Goal: Task Accomplishment & Management: Manage account settings

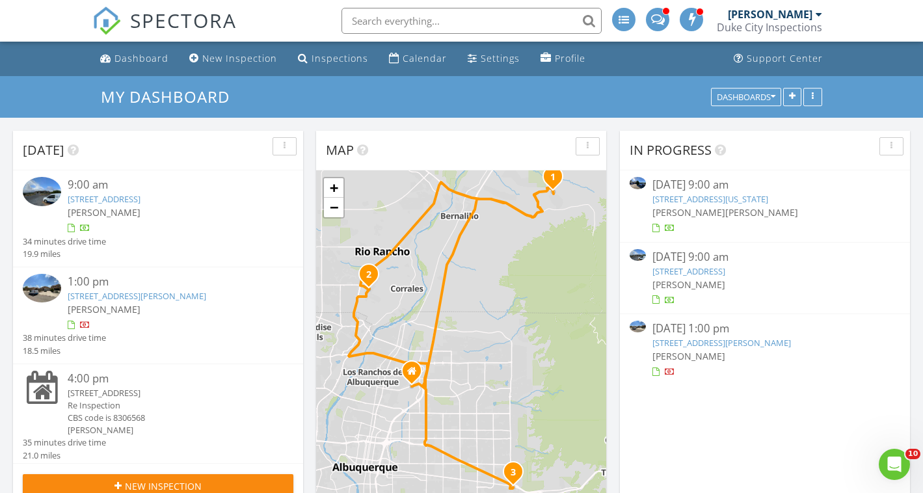
click at [141, 202] on link "84 Camino Redondo , Placitas, NM 87043" at bounding box center [104, 199] width 73 height 12
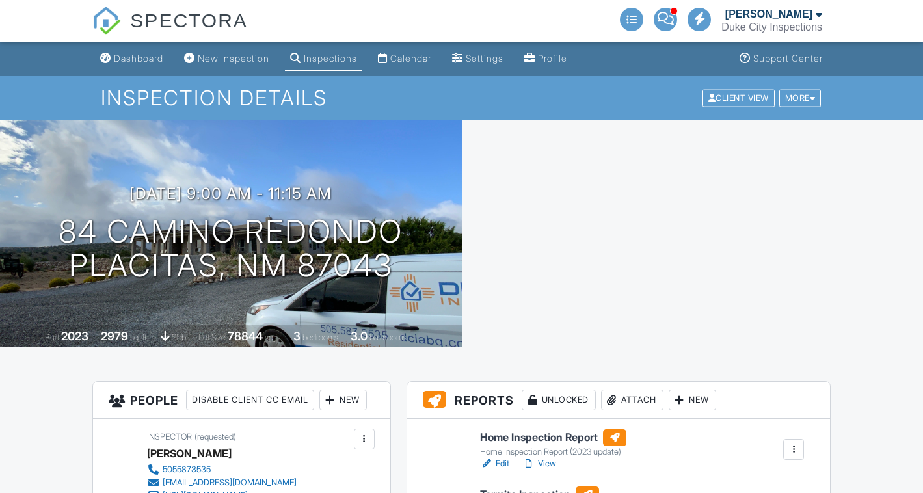
scroll to position [154, 0]
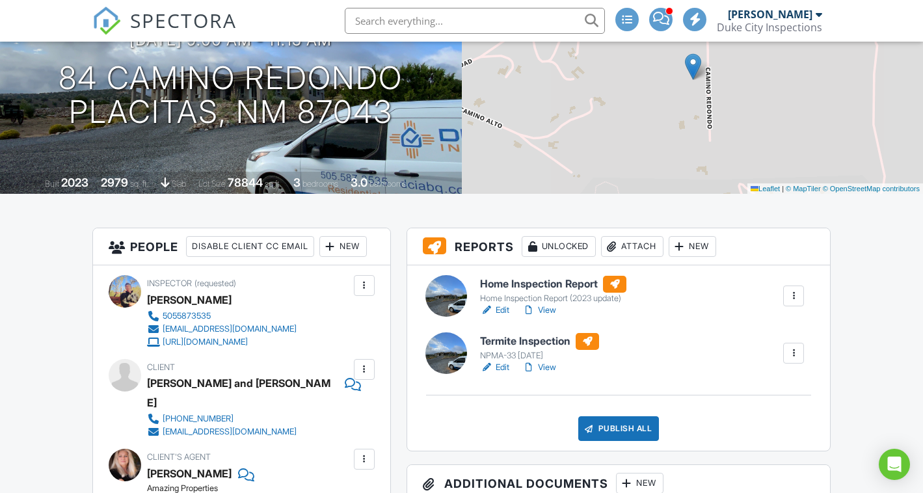
click at [550, 368] on link "View" at bounding box center [539, 367] width 34 height 13
click at [550, 312] on link "View" at bounding box center [539, 310] width 34 height 13
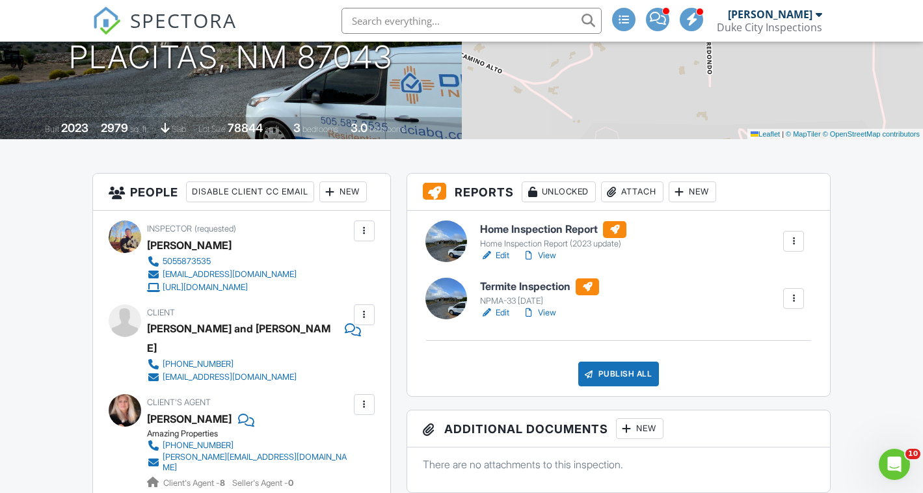
scroll to position [209, 0]
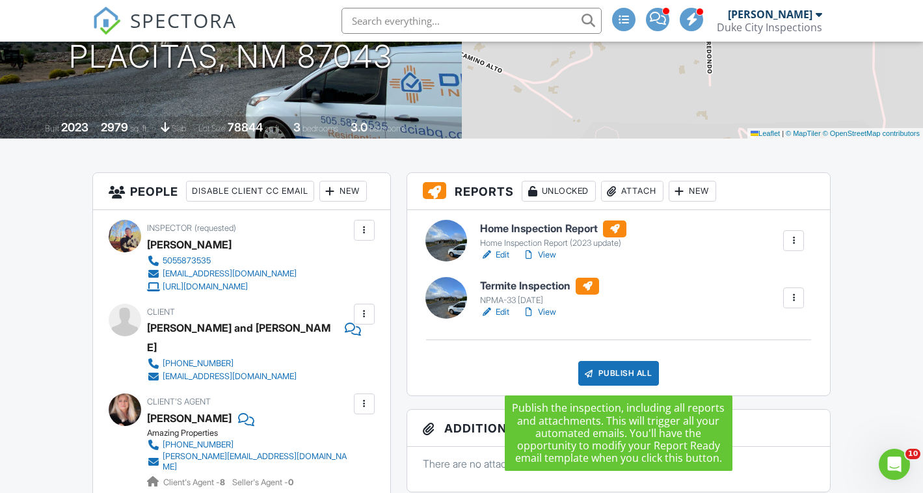
click at [615, 366] on div "Publish All" at bounding box center [618, 373] width 81 height 25
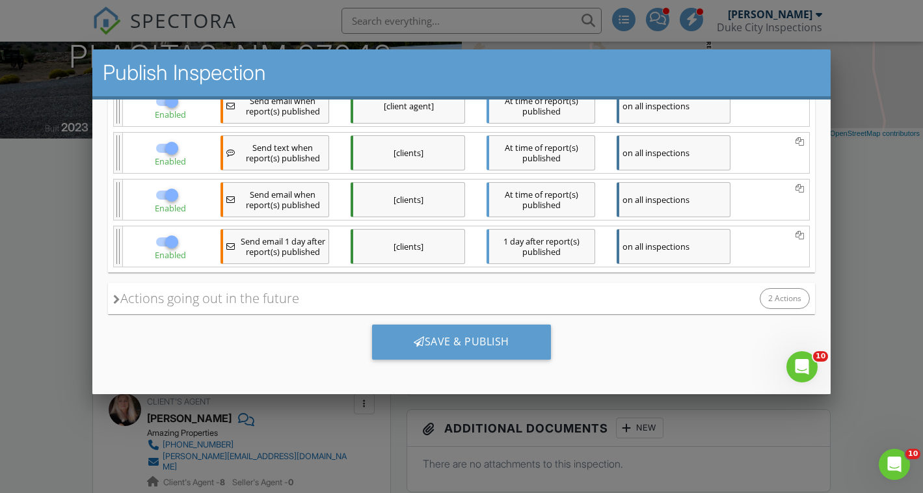
scroll to position [0, 0]
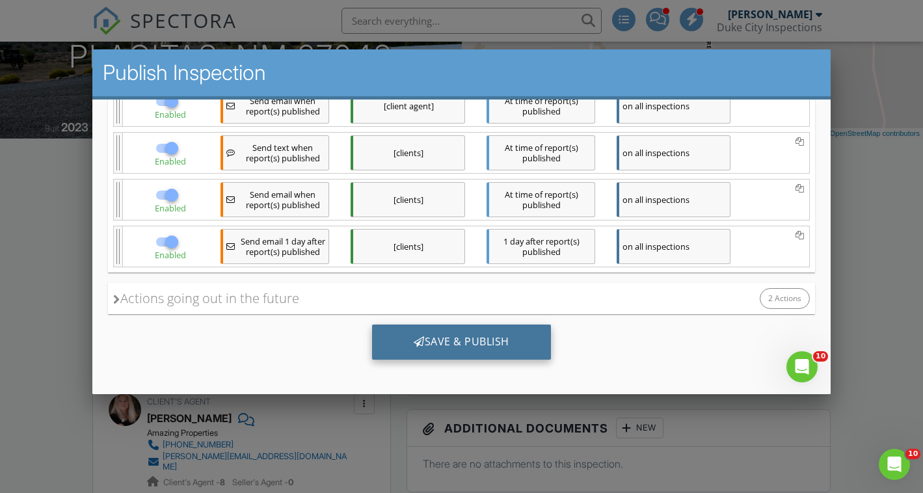
click at [476, 335] on div "Save & Publish" at bounding box center [461, 341] width 179 height 35
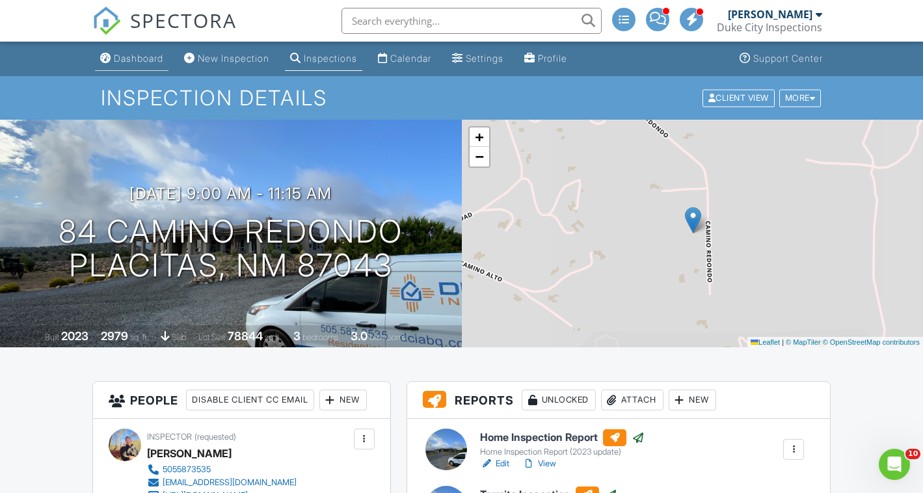
click at [144, 58] on div "Dashboard" at bounding box center [138, 58] width 49 height 11
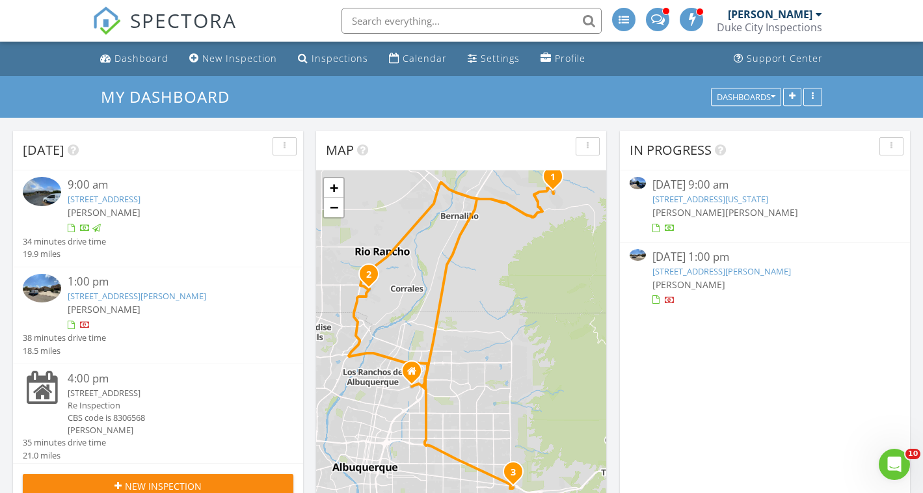
scroll to position [1185, 924]
click at [195, 293] on link "4532 Ambrose Alday Loop SE, Rio Rancho, NM 87124" at bounding box center [137, 296] width 139 height 12
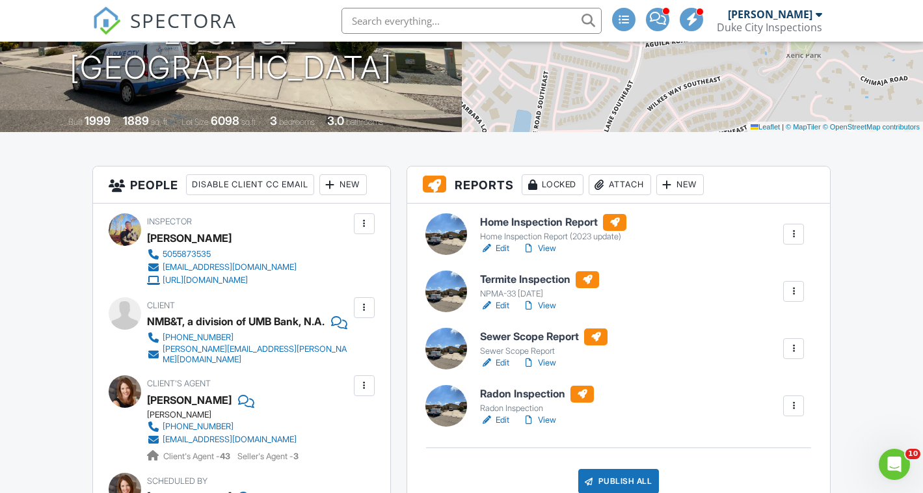
scroll to position [218, 0]
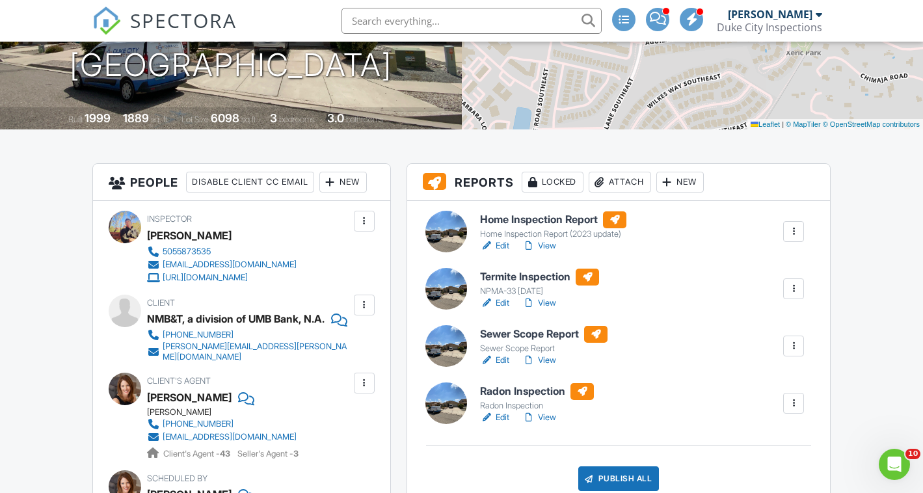
click at [505, 362] on link "Edit" at bounding box center [494, 360] width 29 height 13
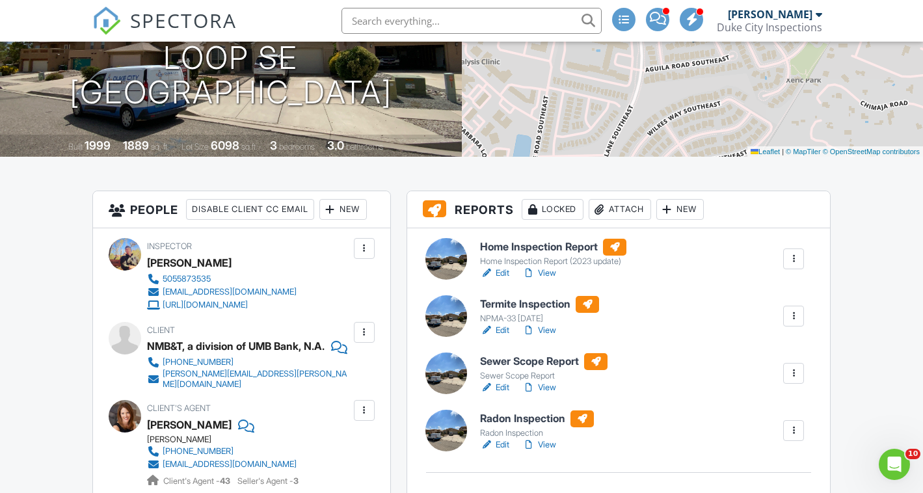
scroll to position [204, 0]
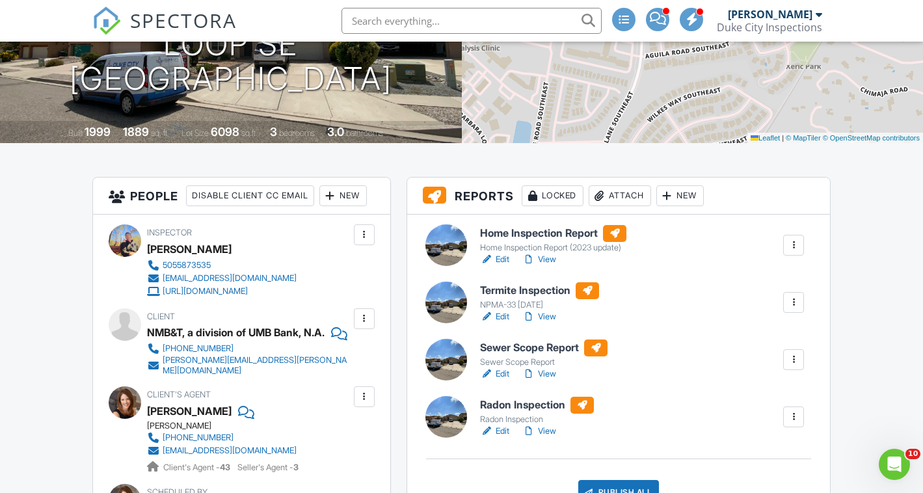
click at [629, 197] on div "Attach" at bounding box center [620, 195] width 62 height 21
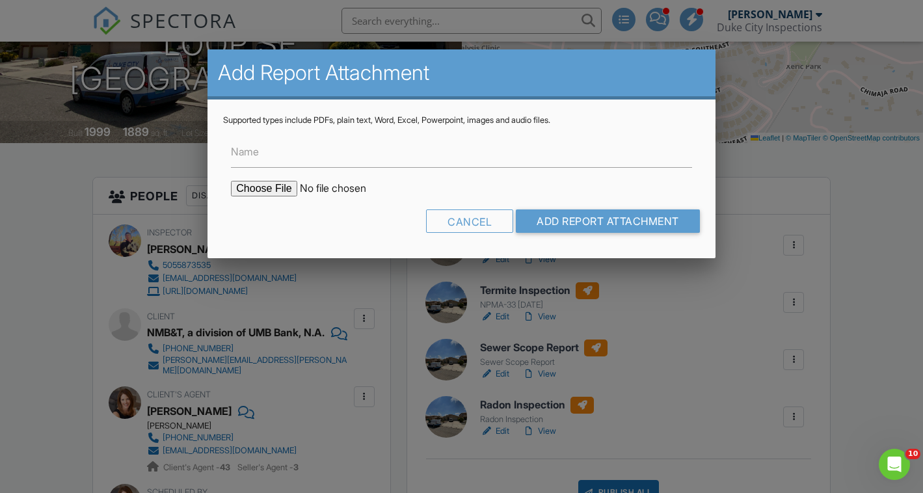
click at [267, 187] on input "file" at bounding box center [341, 189] width 221 height 16
type input "C:\fakepath\4532-Ambrose-Alday-Loop-SE_RadonReport_93136509-6969-4f5f-b898-08be…"
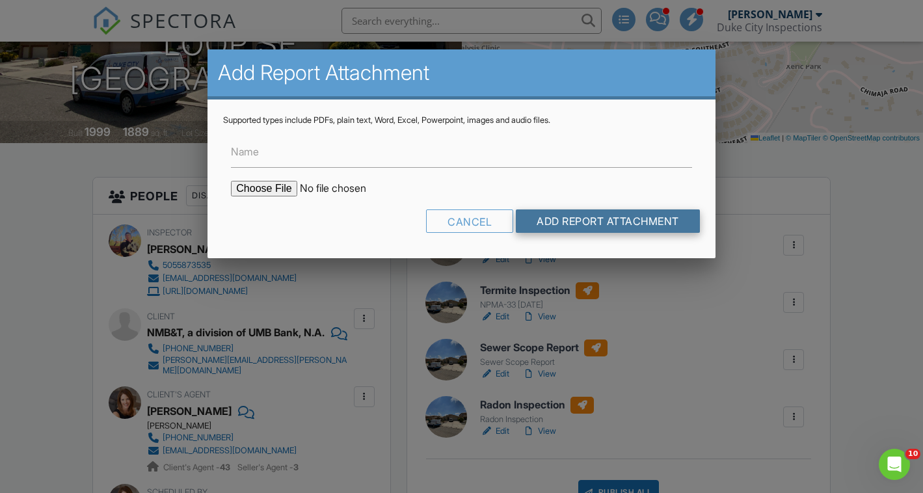
click at [601, 221] on input "Add Report Attachment" at bounding box center [608, 221] width 184 height 23
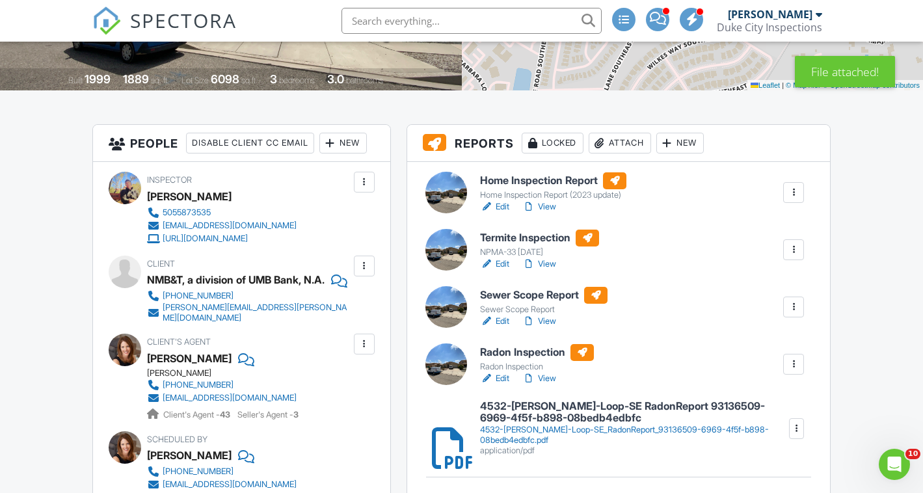
scroll to position [258, 0]
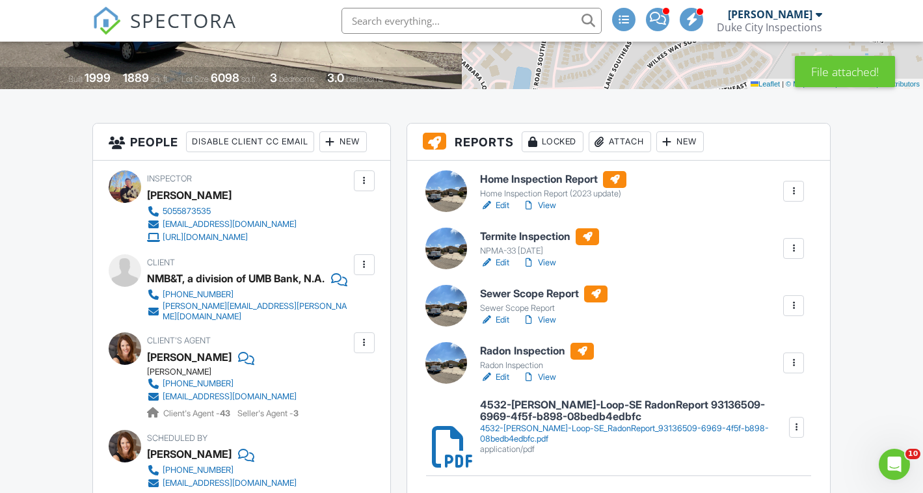
click at [797, 360] on div at bounding box center [793, 363] width 13 height 13
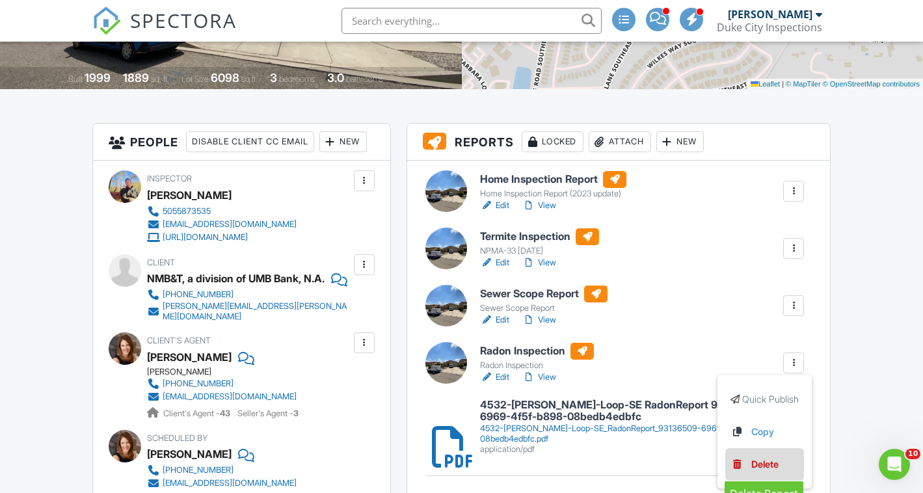
click at [766, 461] on div "Delete" at bounding box center [765, 464] width 27 height 14
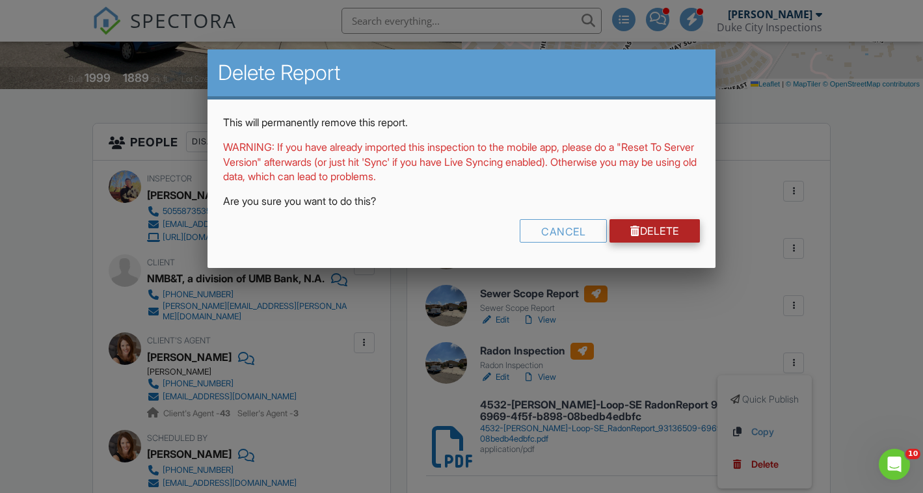
click at [632, 231] on div at bounding box center [636, 231] width 10 height 10
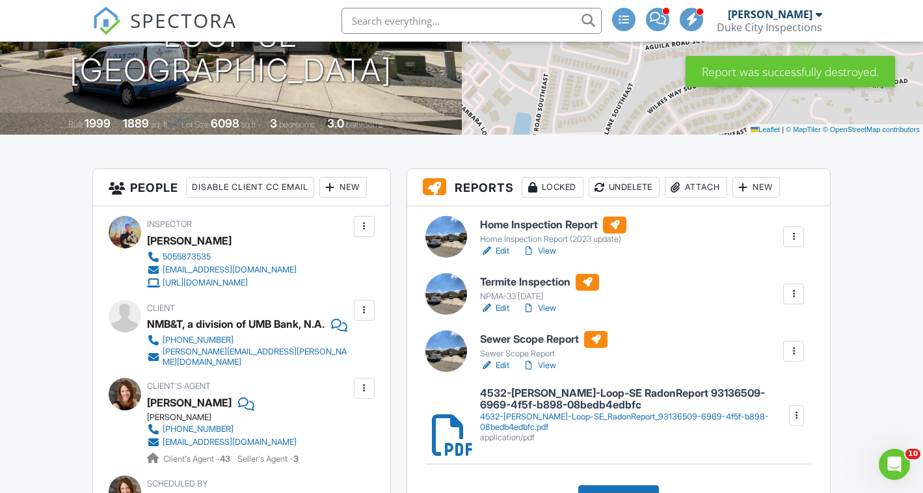
scroll to position [220, 0]
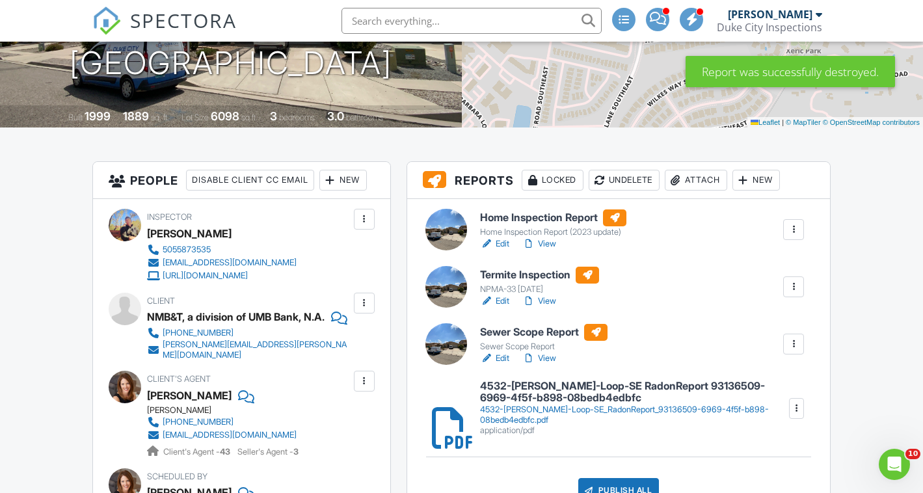
click at [551, 301] on link "View" at bounding box center [539, 301] width 34 height 13
click at [499, 241] on link "Edit" at bounding box center [494, 243] width 29 height 13
click at [550, 245] on link "View" at bounding box center [539, 243] width 34 height 13
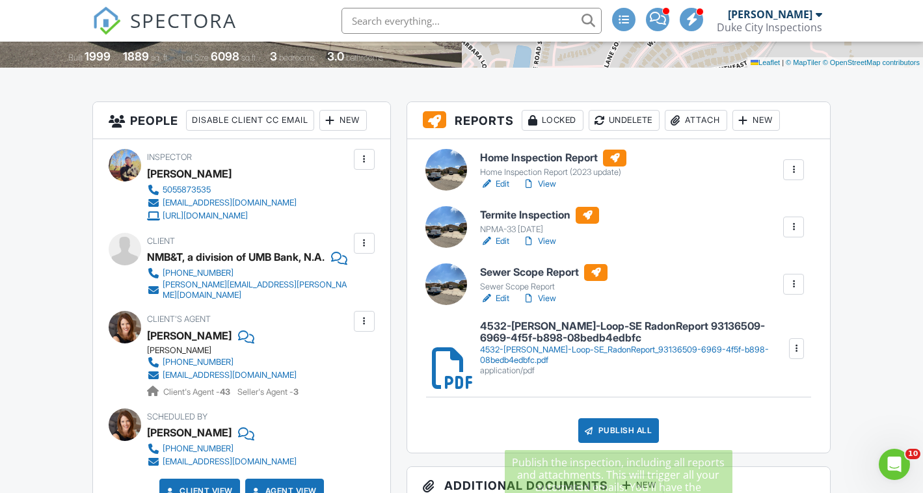
click at [611, 423] on div "Publish All" at bounding box center [618, 430] width 81 height 25
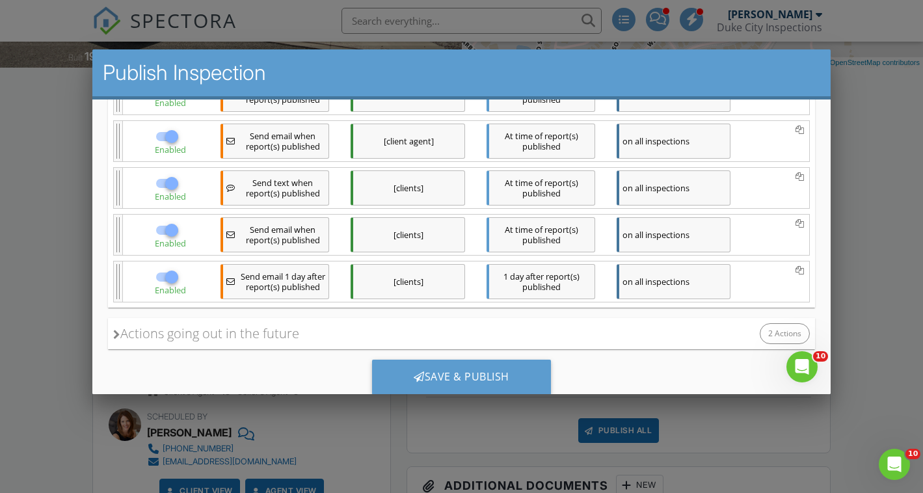
scroll to position [327, 0]
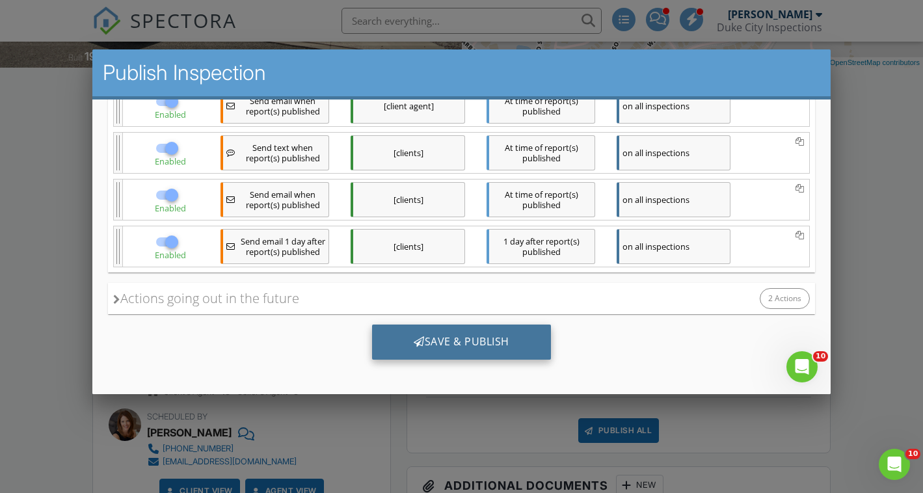
click at [493, 351] on div "Save & Publish" at bounding box center [461, 341] width 179 height 35
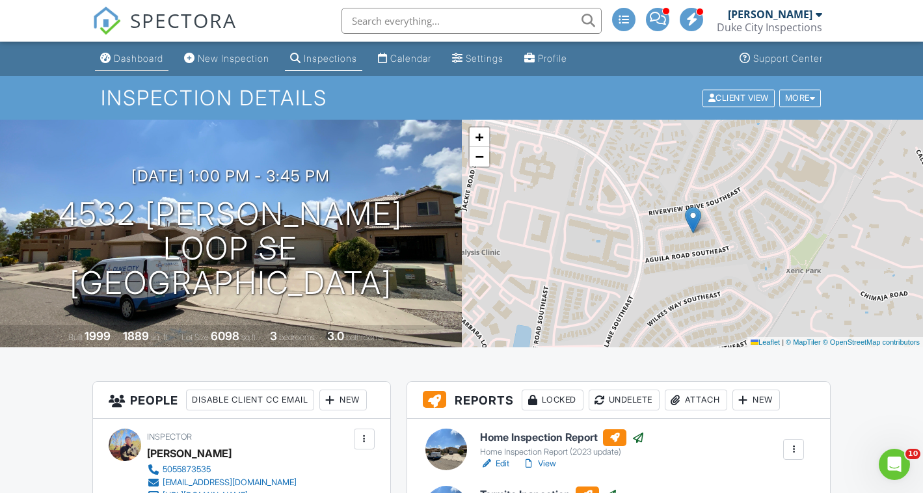
click at [139, 53] on div "Dashboard" at bounding box center [138, 58] width 49 height 11
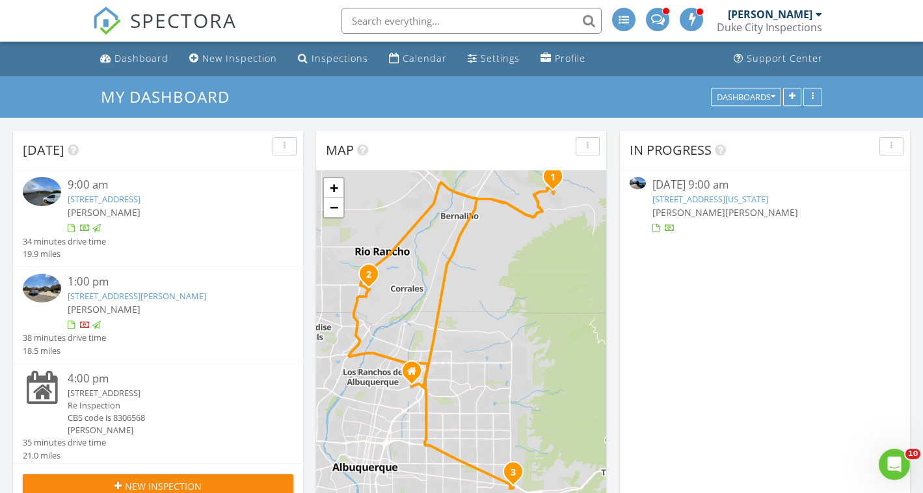
click at [172, 400] on div "13601 Covered Wagon Ave SE, Albuquerque, NM 87123" at bounding box center [169, 393] width 203 height 12
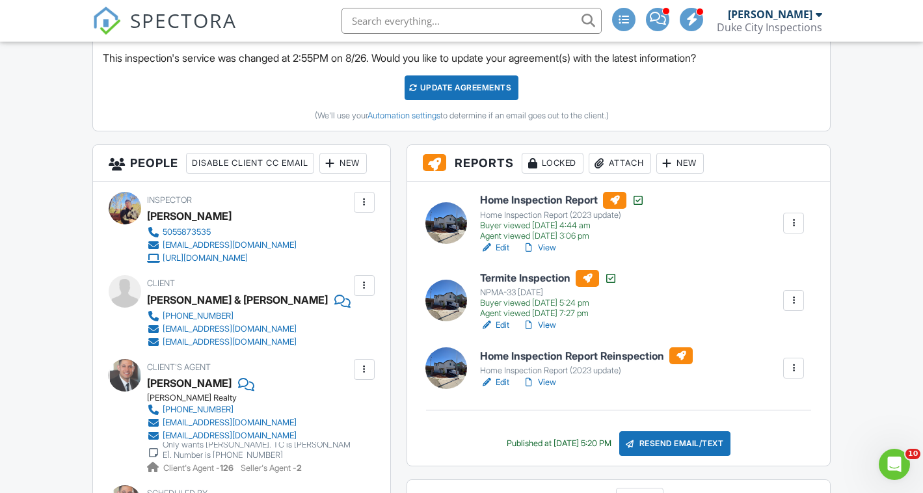
scroll to position [383, 0]
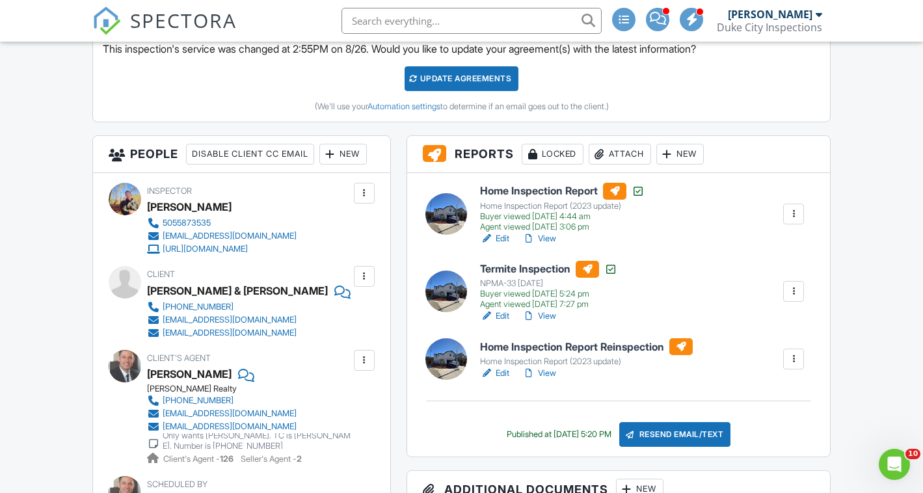
click at [506, 373] on link "Edit" at bounding box center [494, 373] width 29 height 13
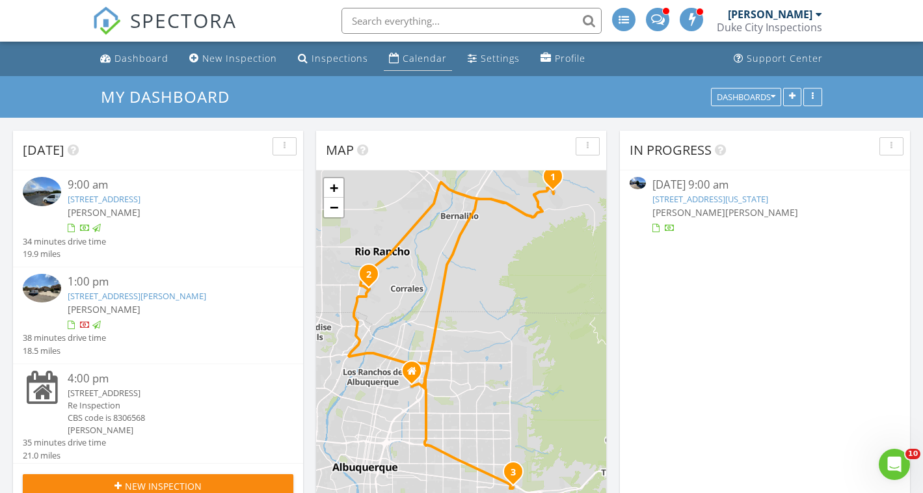
click at [424, 62] on div "Calendar" at bounding box center [425, 58] width 44 height 12
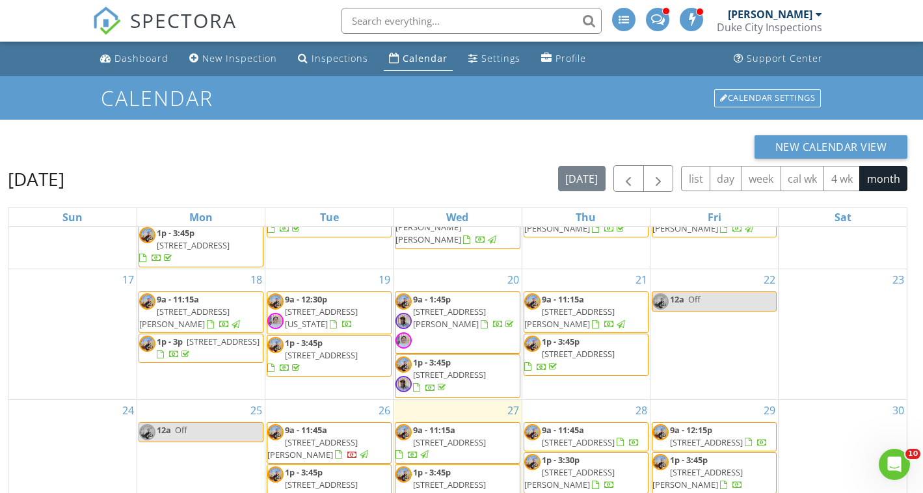
scroll to position [426, 0]
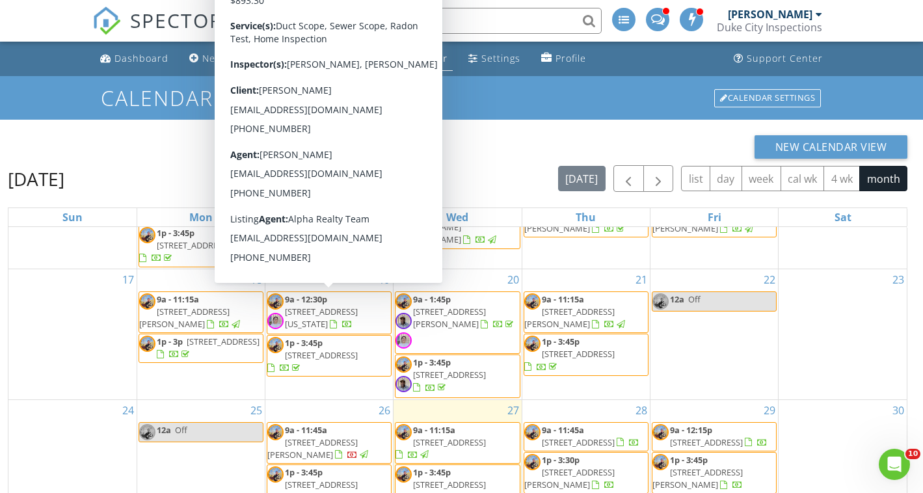
click at [338, 313] on span "1128 Indiana St SE, Albuquerque 87108" at bounding box center [321, 318] width 73 height 24
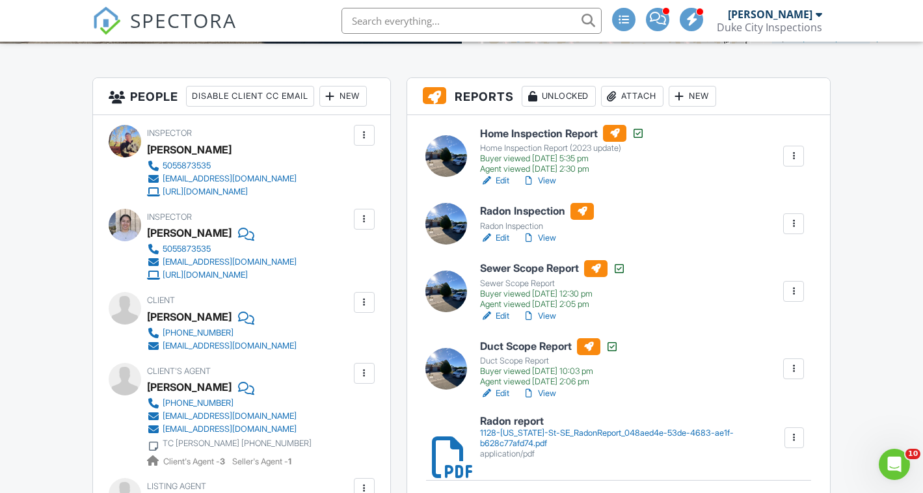
scroll to position [318, 0]
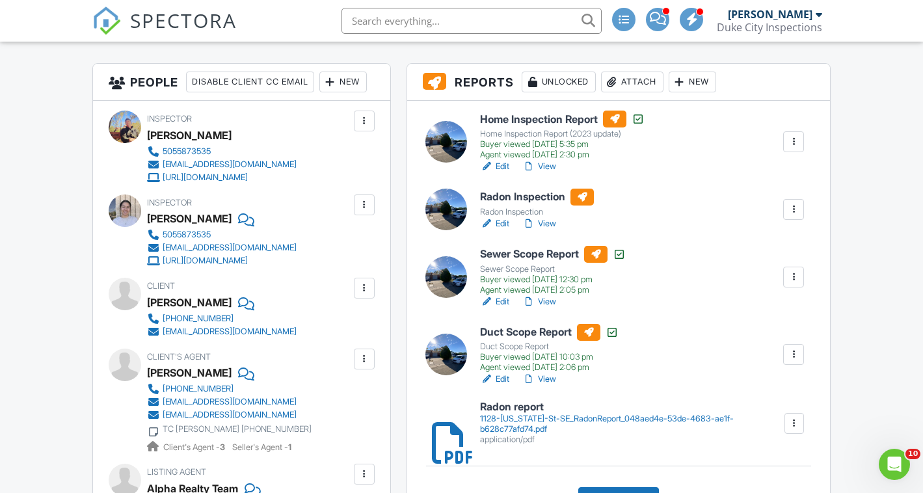
click at [791, 209] on div at bounding box center [793, 209] width 13 height 13
click at [774, 305] on div "Delete" at bounding box center [765, 310] width 27 height 14
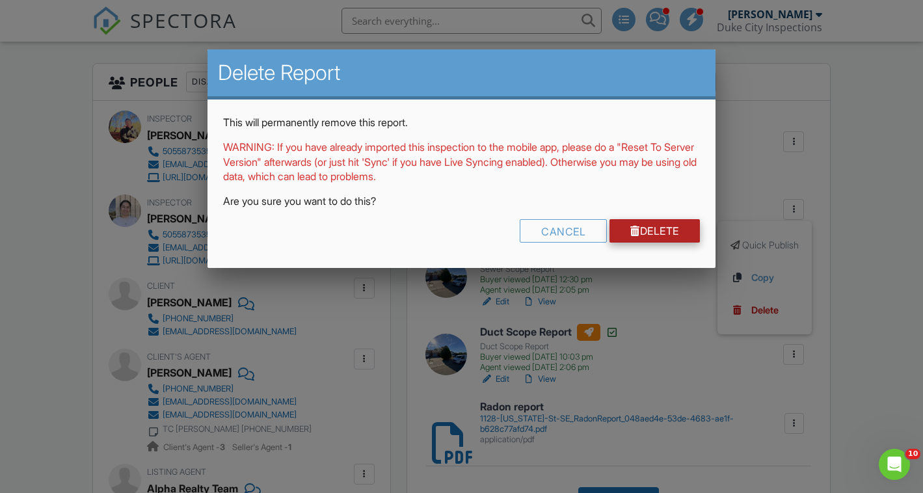
click at [668, 230] on link "Delete" at bounding box center [655, 230] width 90 height 23
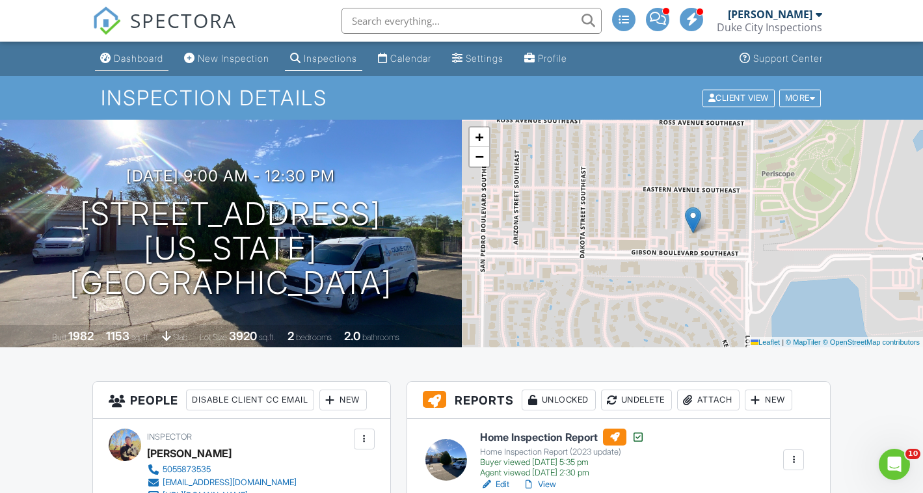
click at [146, 61] on div "Dashboard" at bounding box center [138, 58] width 49 height 11
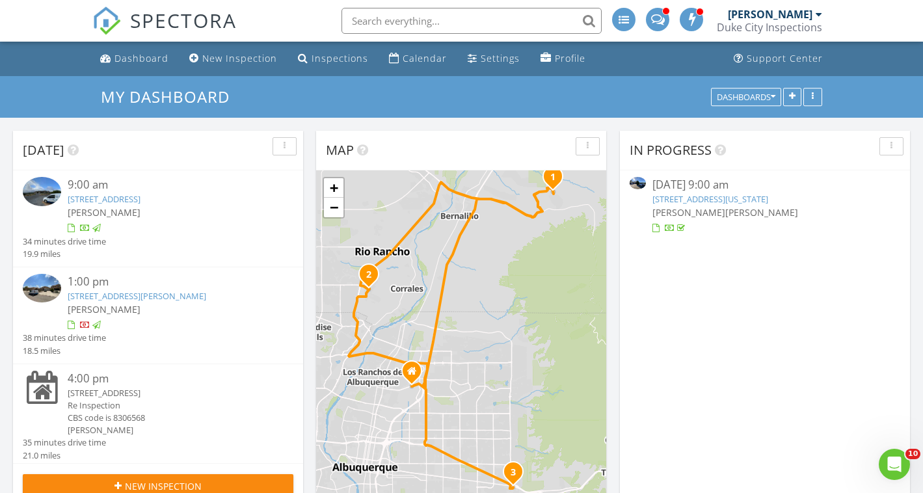
click at [717, 200] on link "1128 Indiana St SE, Albuquerque, NM 87108" at bounding box center [711, 199] width 116 height 12
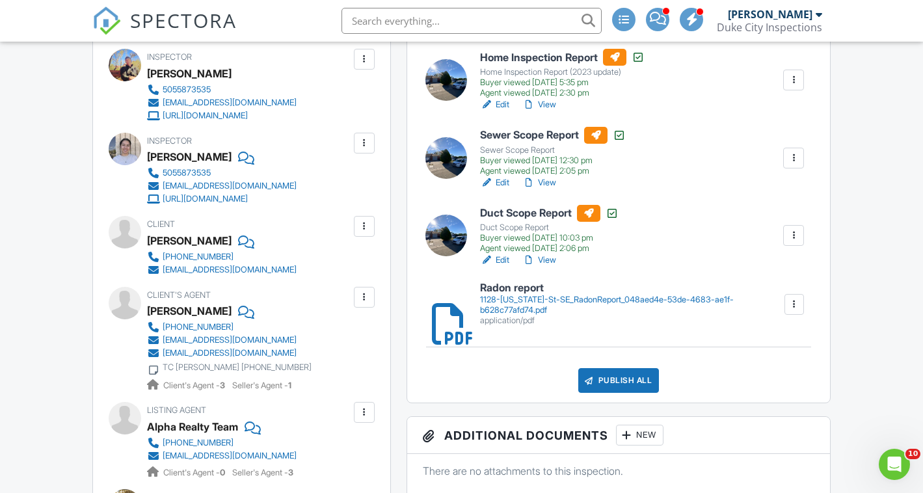
scroll to position [384, 0]
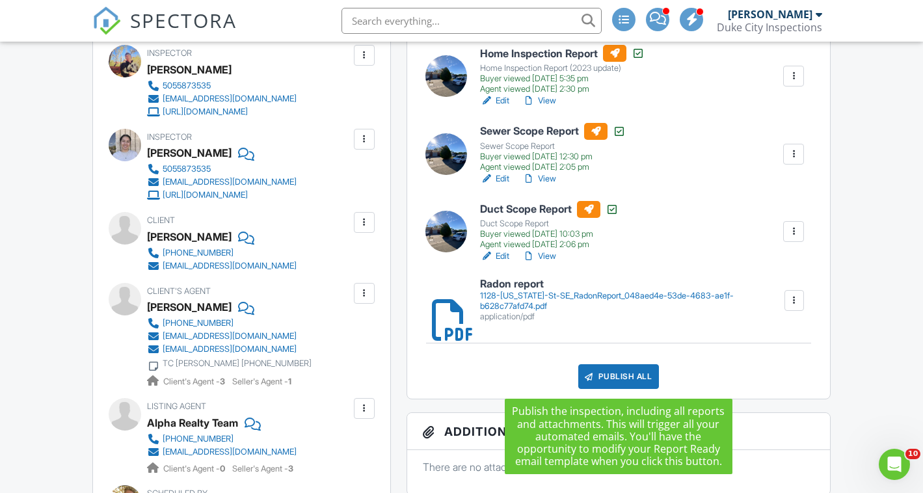
click at [627, 377] on div "Publish All" at bounding box center [618, 376] width 81 height 25
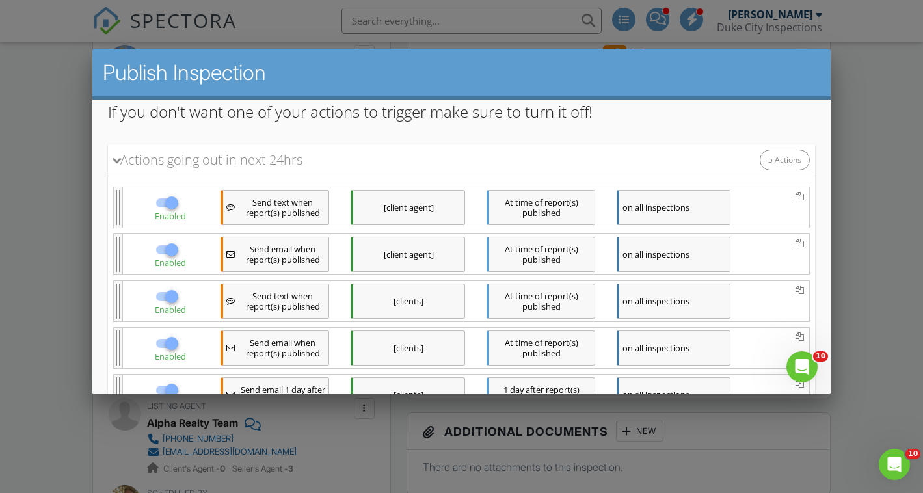
scroll to position [180, 0]
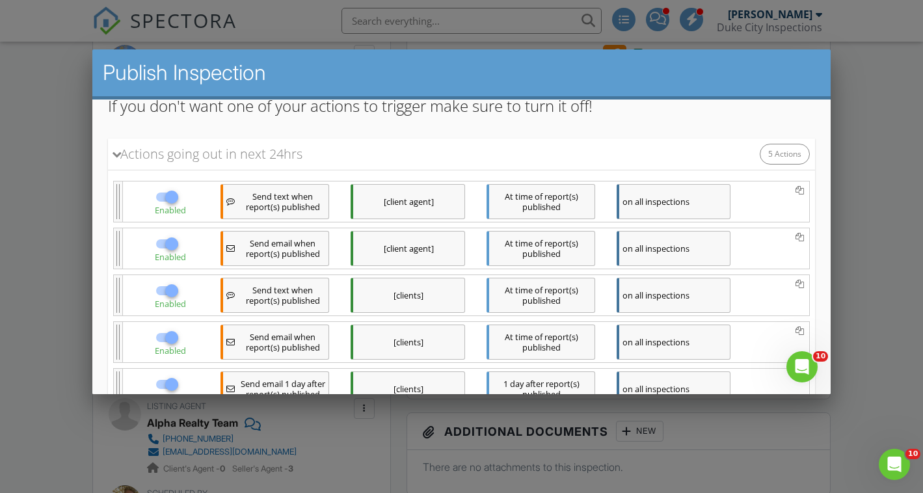
click at [166, 191] on div at bounding box center [171, 196] width 22 height 22
checkbox input "false"
click at [169, 248] on div at bounding box center [171, 243] width 22 height 22
checkbox input "false"
click at [170, 288] on div at bounding box center [171, 290] width 22 height 22
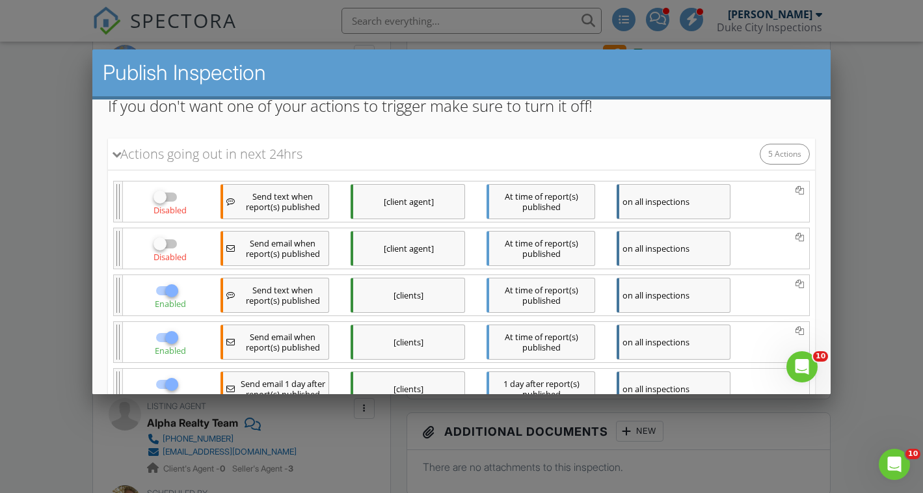
checkbox input "false"
click at [170, 336] on div at bounding box center [171, 337] width 22 height 22
checkbox input "false"
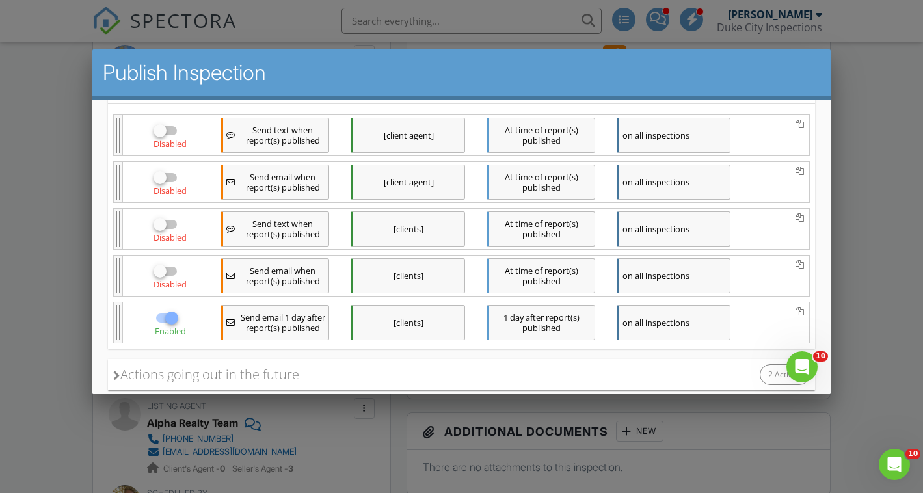
scroll to position [284, 0]
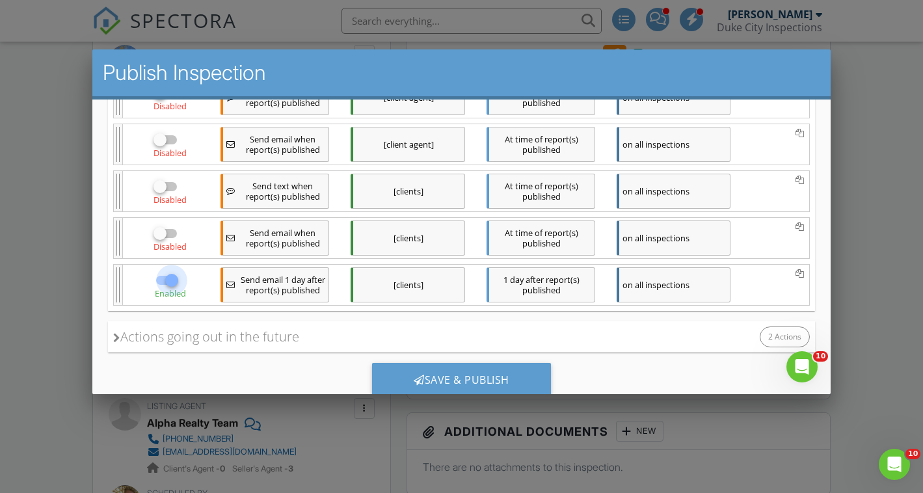
click at [167, 286] on div at bounding box center [171, 280] width 22 height 22
checkbox input "false"
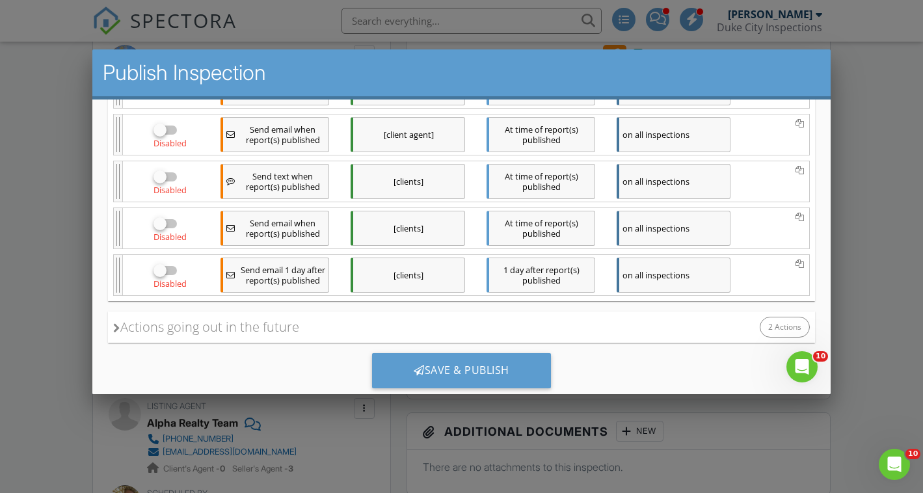
scroll to position [334, 0]
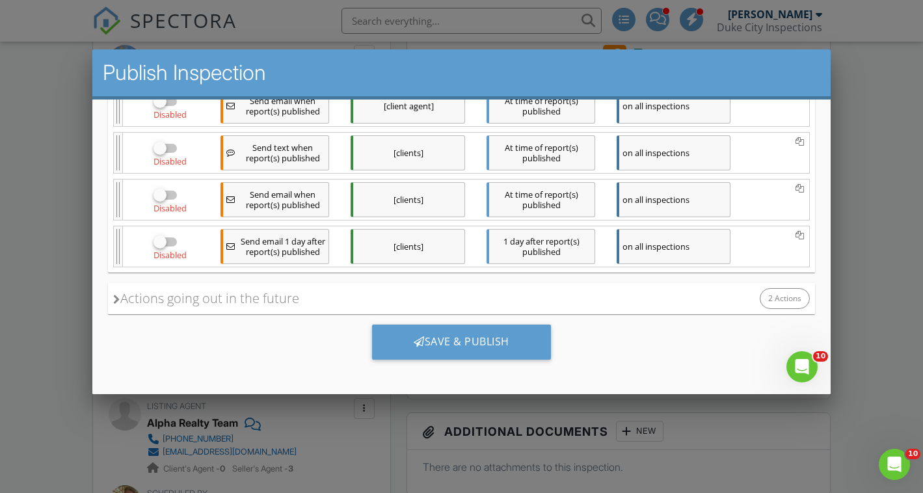
click at [115, 298] on icon at bounding box center [116, 299] width 7 height 10
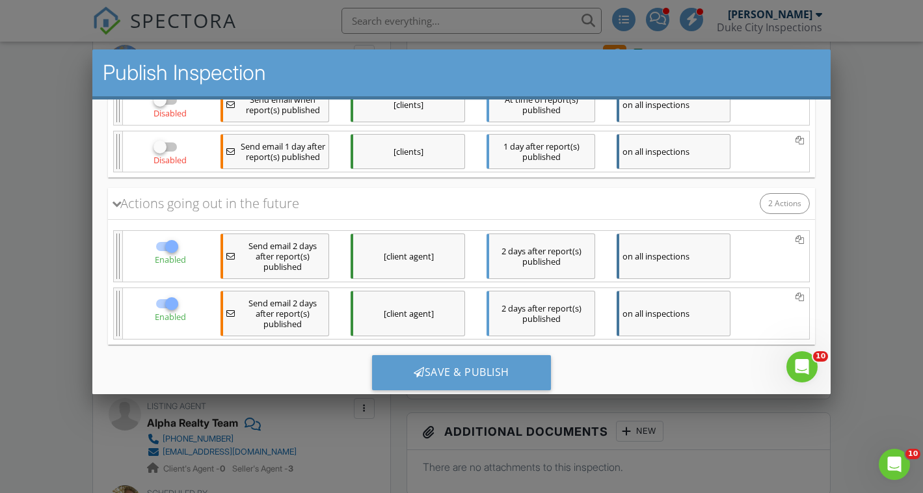
scroll to position [418, 0]
click at [165, 253] on div at bounding box center [171, 245] width 22 height 22
checkbox input "false"
click at [171, 311] on div at bounding box center [171, 303] width 22 height 22
checkbox input "false"
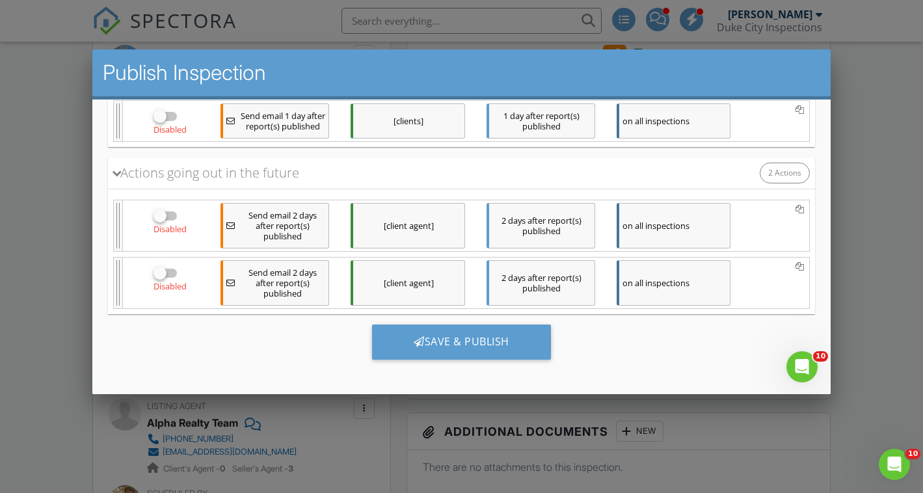
scroll to position [459, 0]
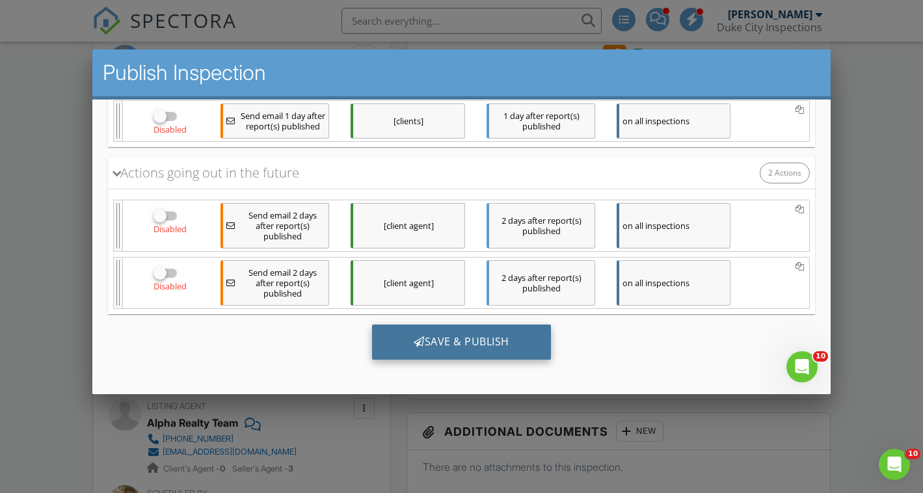
click at [454, 340] on div "Save & Publish" at bounding box center [461, 341] width 179 height 35
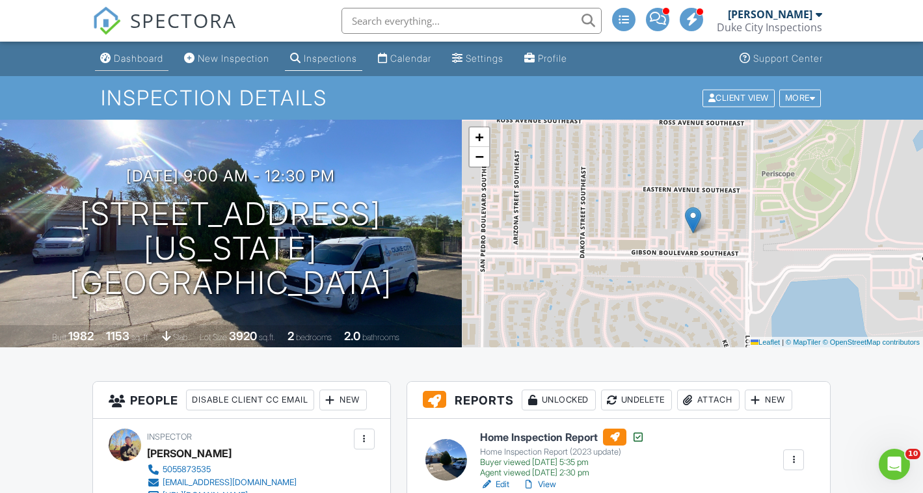
click at [151, 64] on div "Dashboard" at bounding box center [138, 58] width 49 height 11
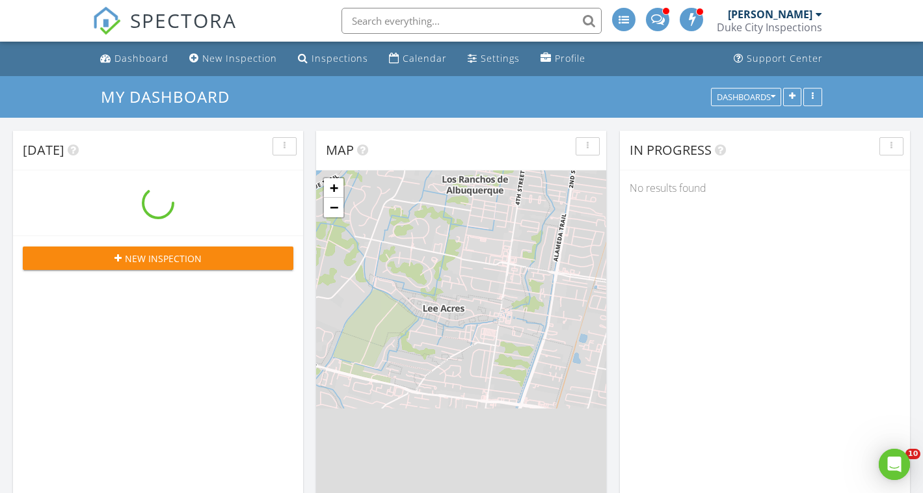
scroll to position [1185, 924]
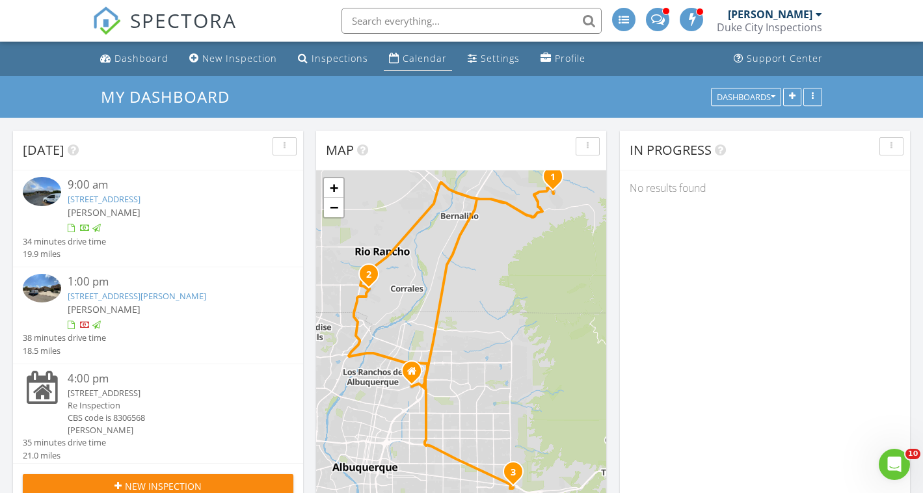
click at [427, 61] on div "Calendar" at bounding box center [425, 58] width 44 height 12
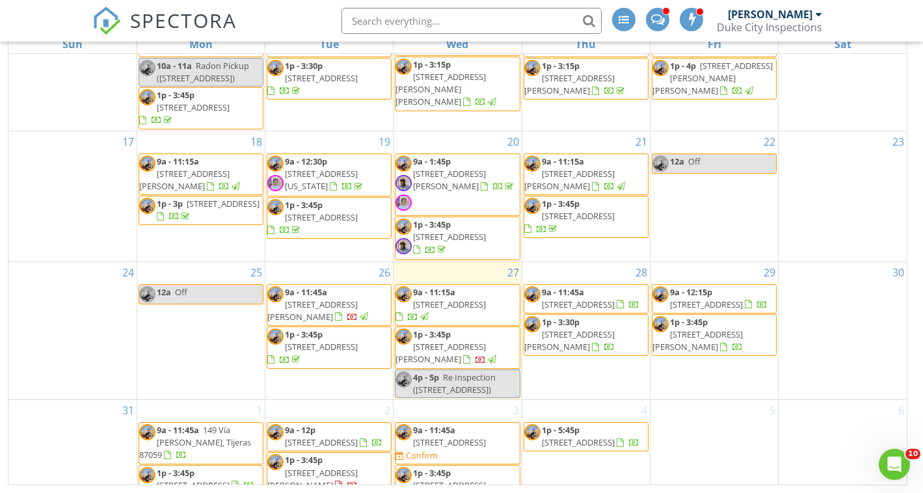
scroll to position [426, 0]
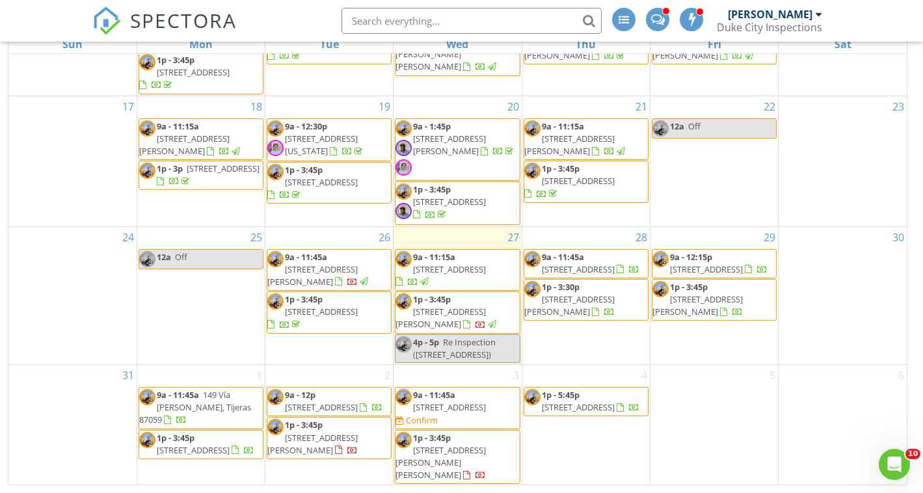
click at [592, 264] on span "[STREET_ADDRESS]" at bounding box center [578, 270] width 73 height 12
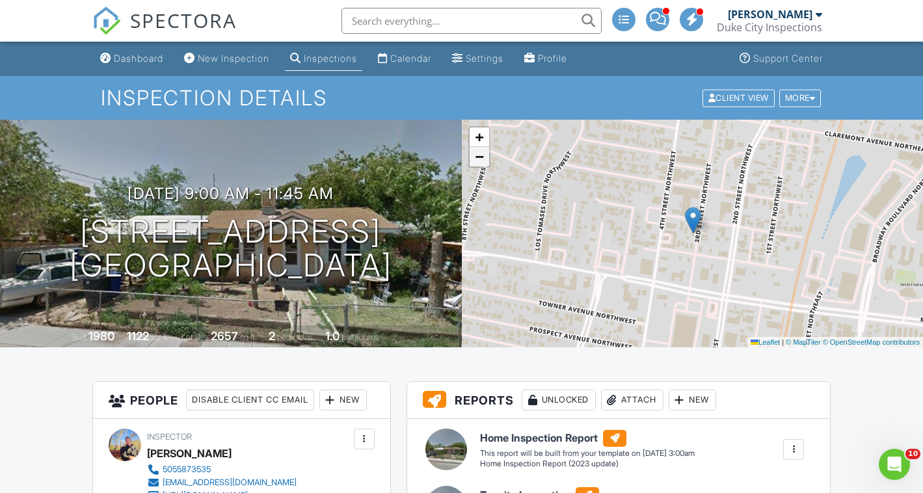
click at [481, 159] on span "−" at bounding box center [479, 156] width 8 height 16
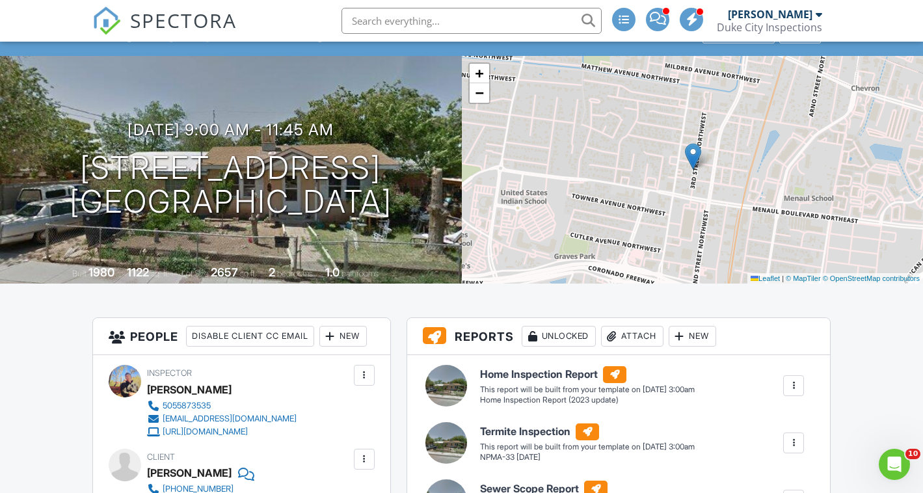
scroll to position [63, 0]
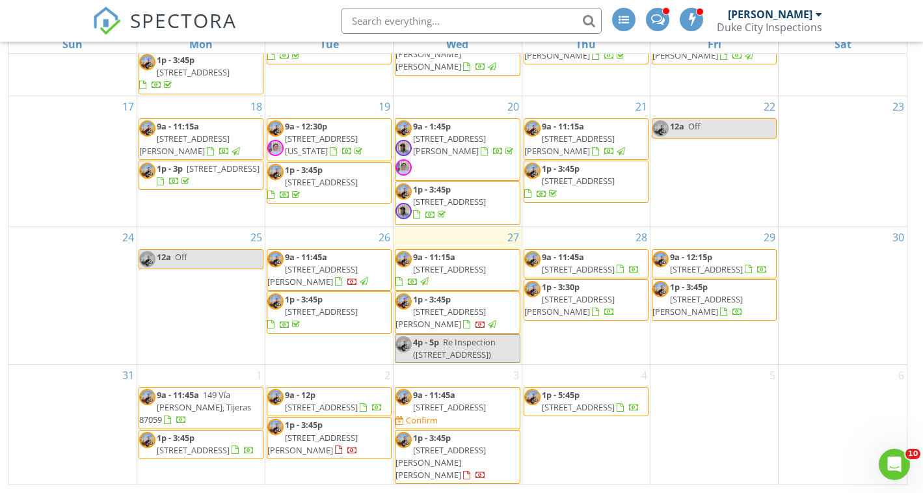
click at [606, 302] on span "[STREET_ADDRESS][PERSON_NAME]" at bounding box center [569, 305] width 90 height 24
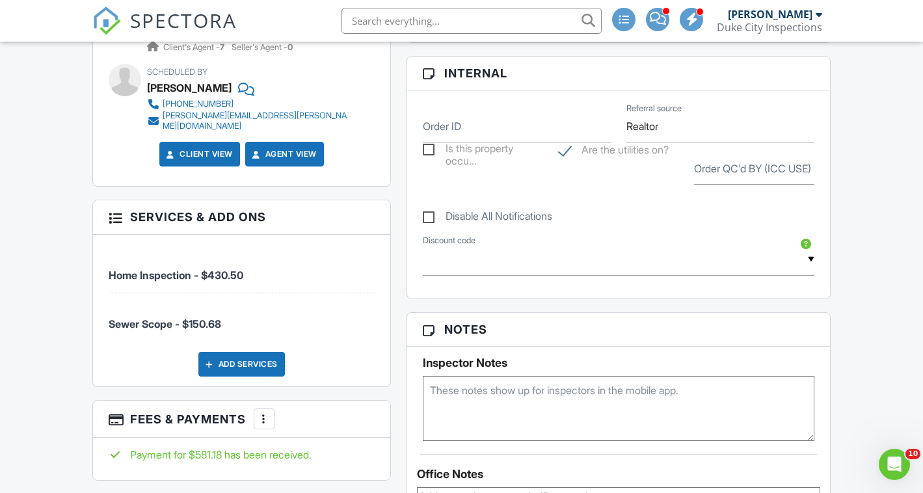
scroll to position [657, 0]
